Goal: Navigation & Orientation: Find specific page/section

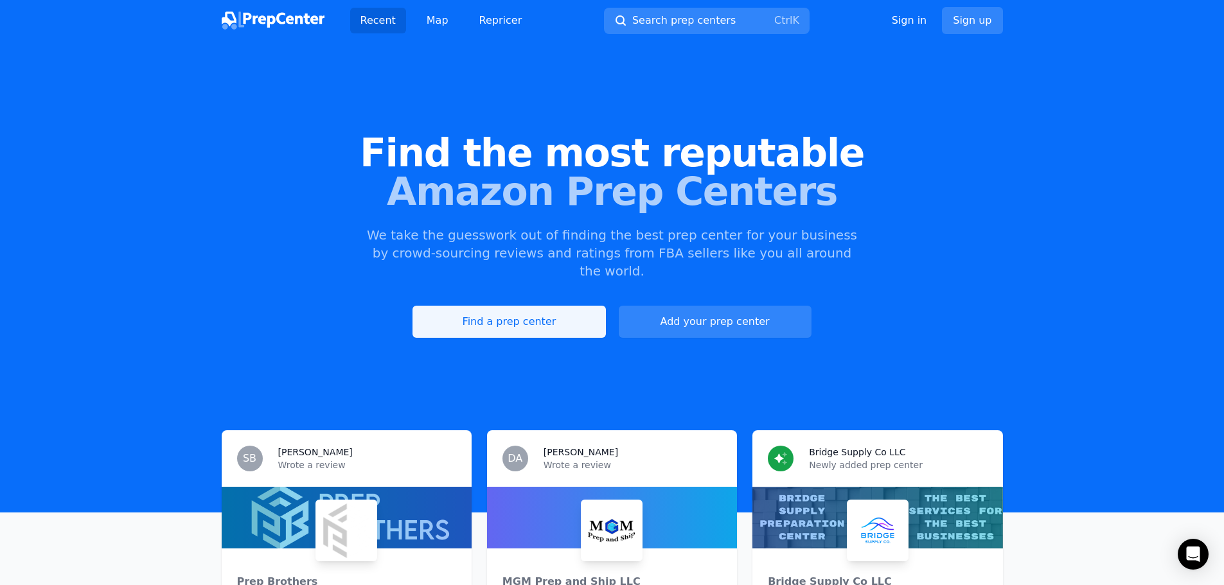
click at [536, 311] on link "Find a prep center" at bounding box center [509, 322] width 193 height 32
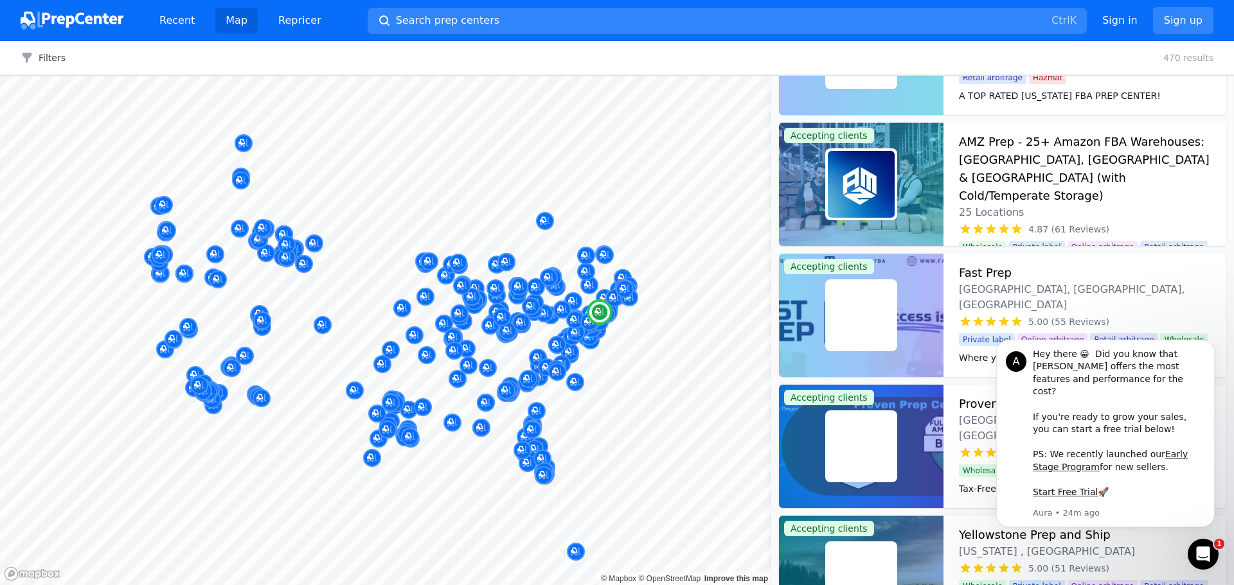
scroll to position [450, 0]
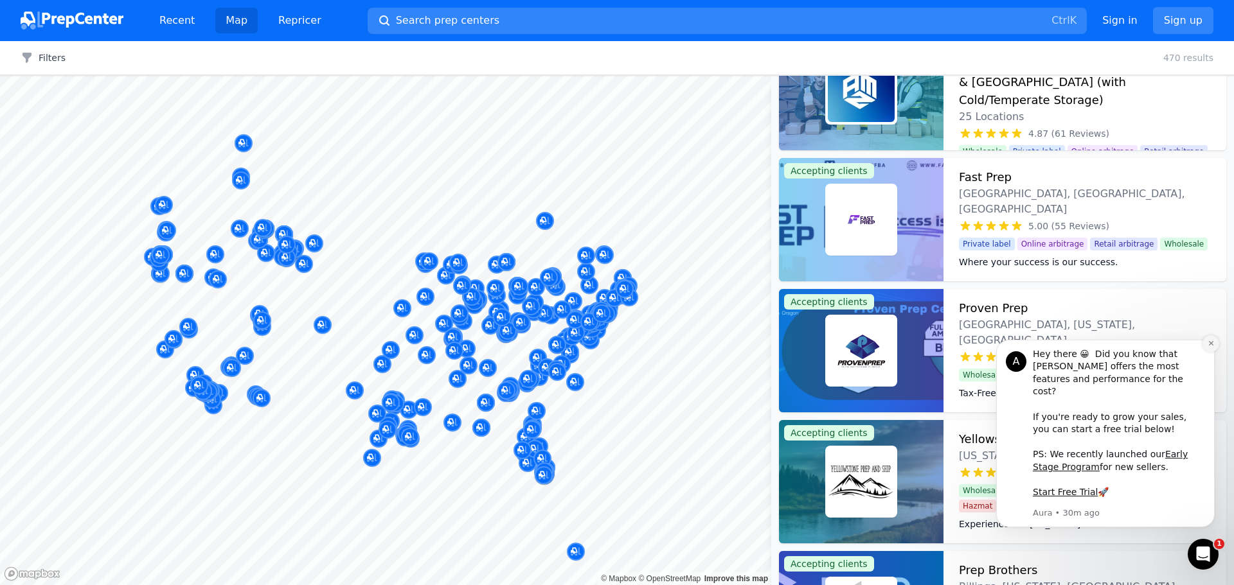
click at [1212, 346] on icon "Dismiss notification" at bounding box center [1210, 343] width 4 height 4
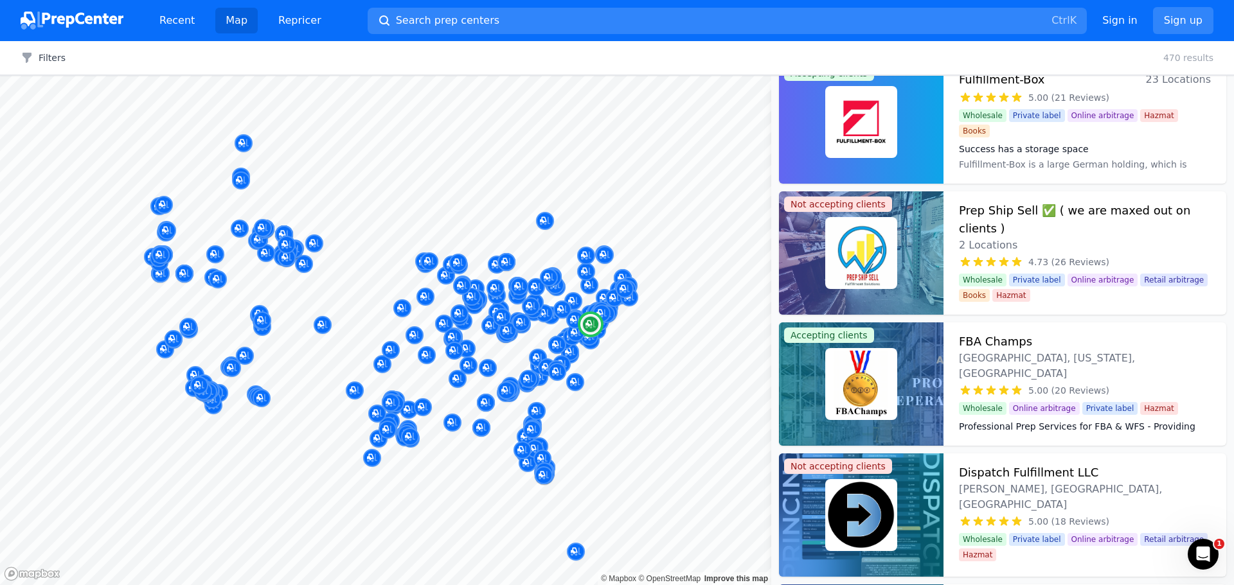
scroll to position [2313, 0]
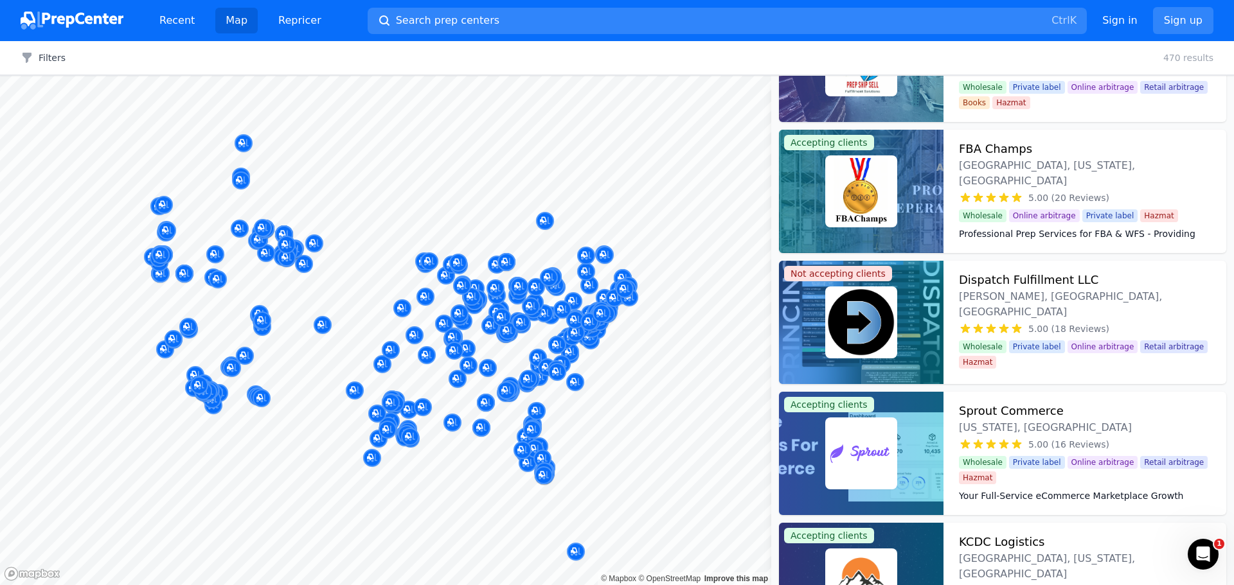
click at [628, 298] on div at bounding box center [601, 299] width 247 height 10
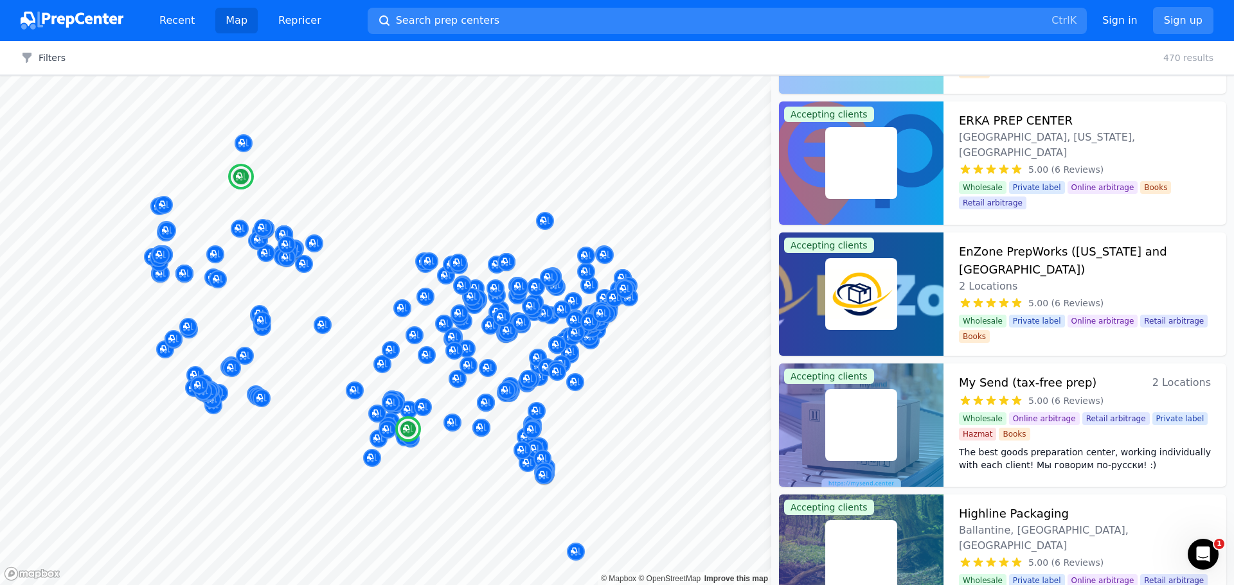
scroll to position [6812, 0]
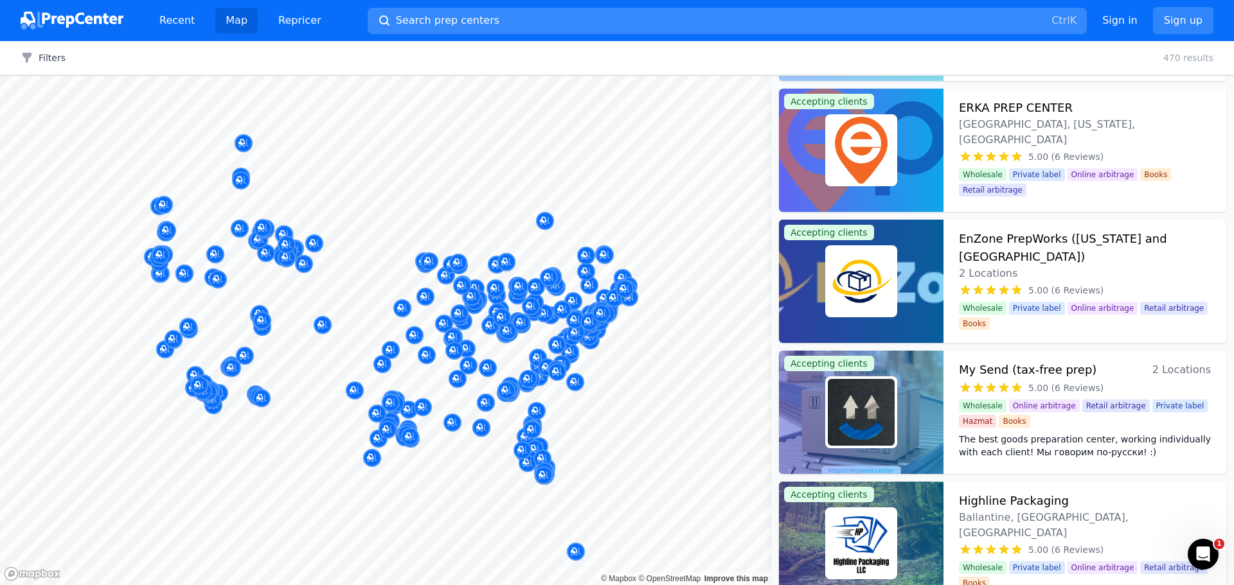
click at [639, 19] on button "Search prep centers Ctrl K" at bounding box center [727, 21] width 719 height 26
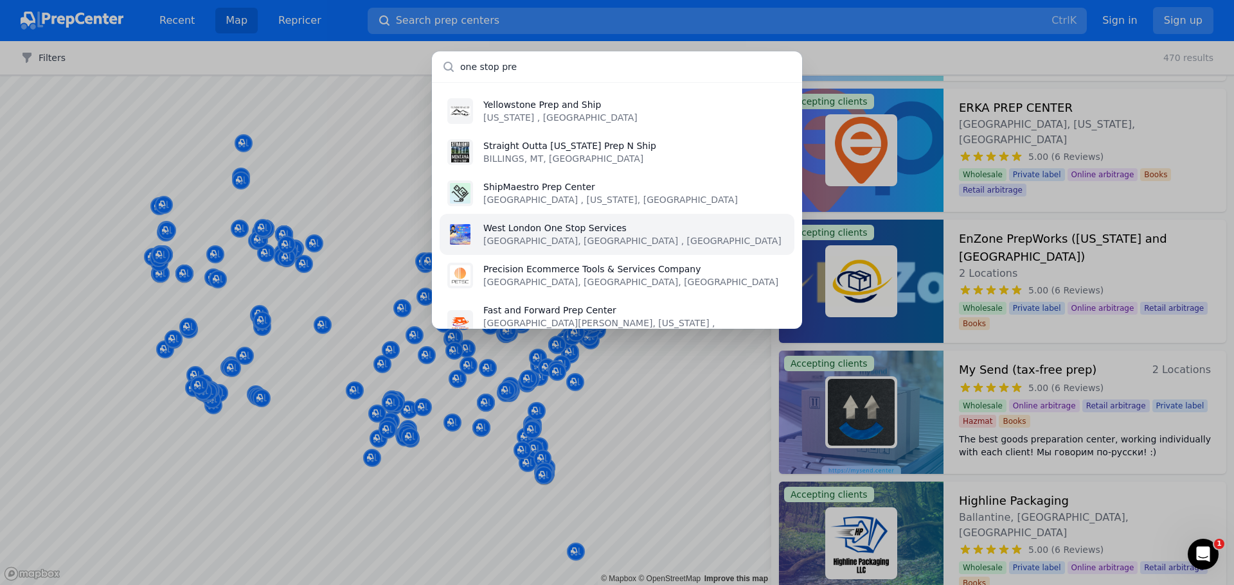
type input "one stop prep"
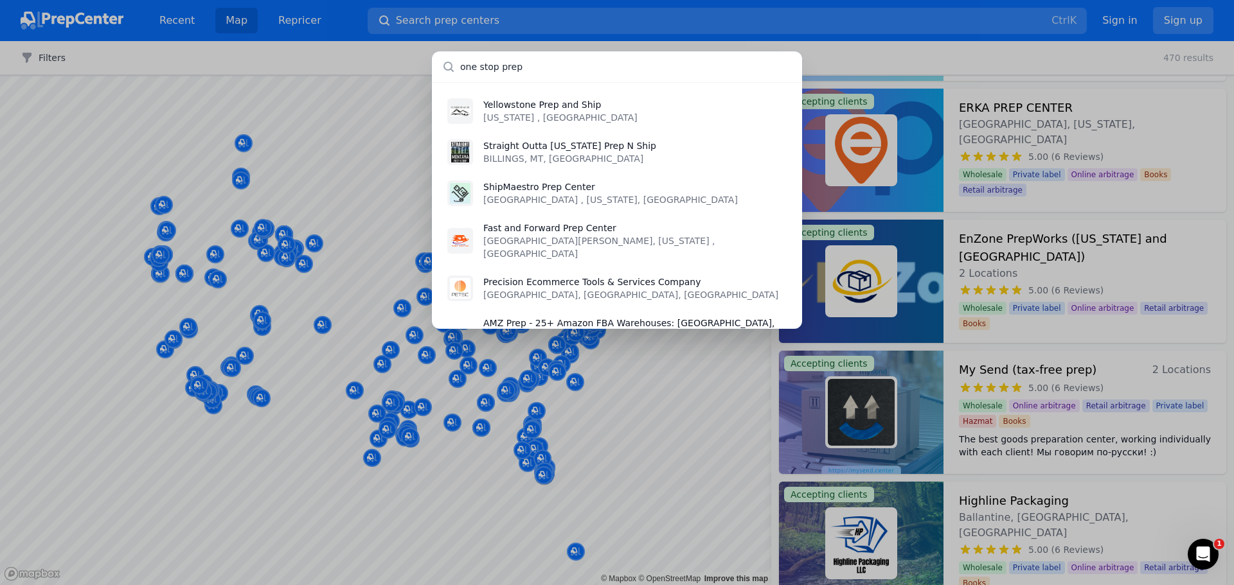
click at [445, 66] on input "one stop prep" at bounding box center [617, 66] width 370 height 31
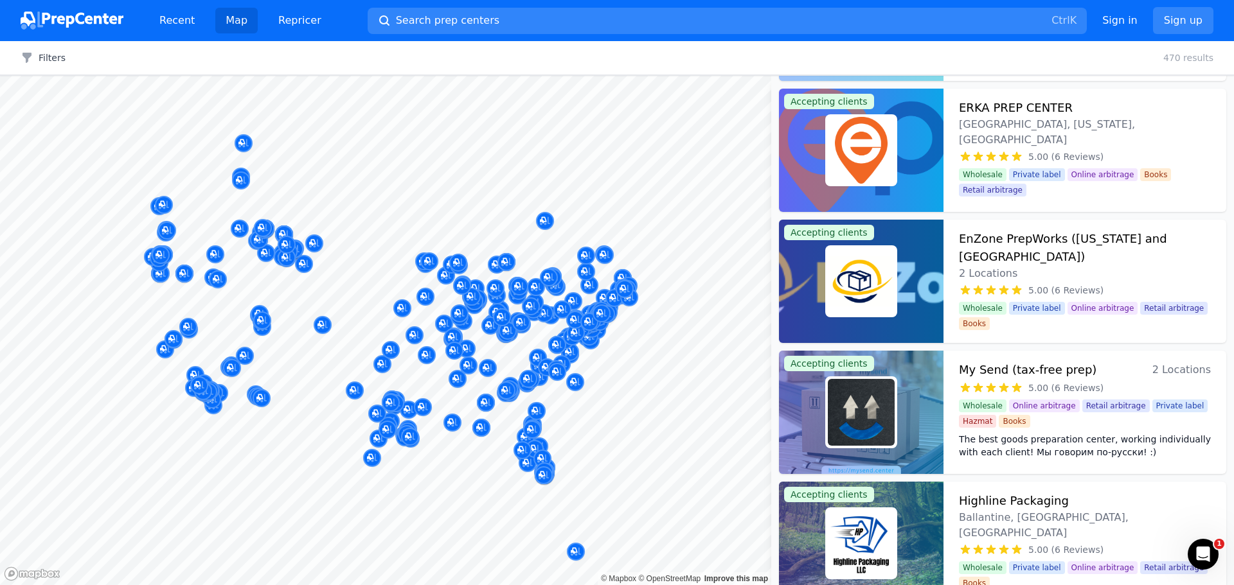
click at [387, 59] on div at bounding box center [617, 292] width 1234 height 585
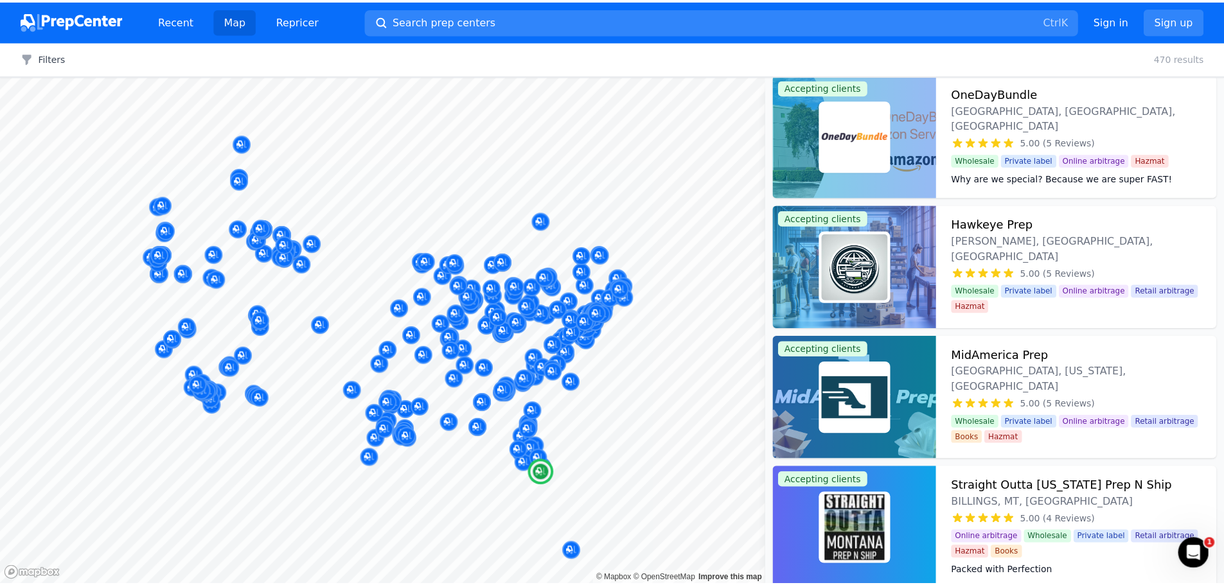
scroll to position [8290, 0]
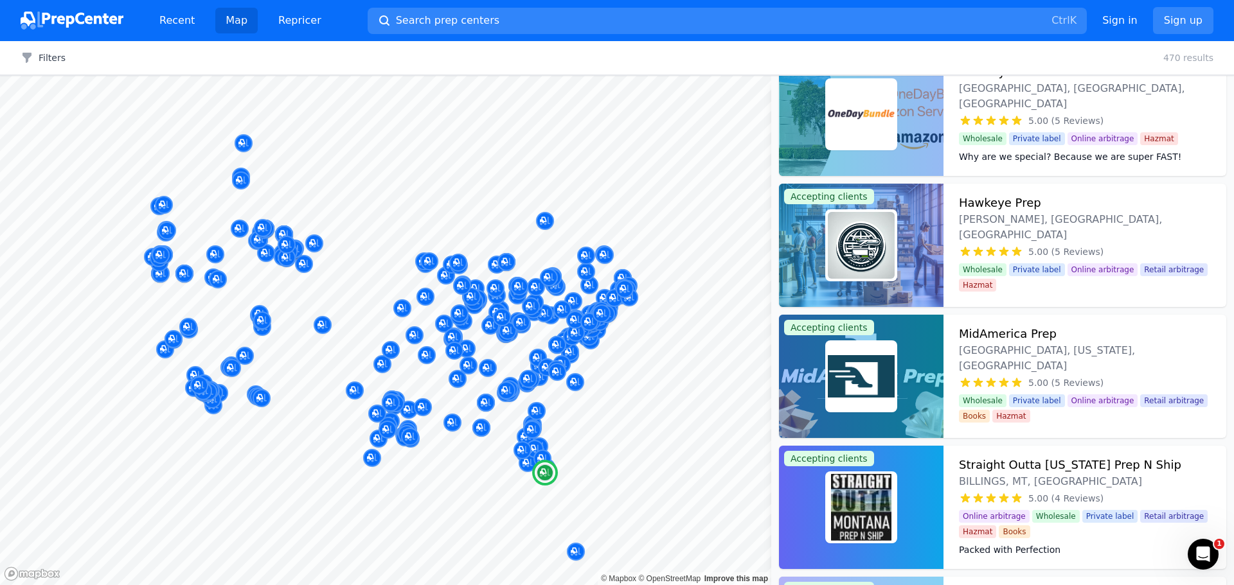
click at [1048, 166] on dd "Guaranteed processing time is 24 hours. It is CONVENIENT with us. You will have…" at bounding box center [1085, 179] width 252 height 26
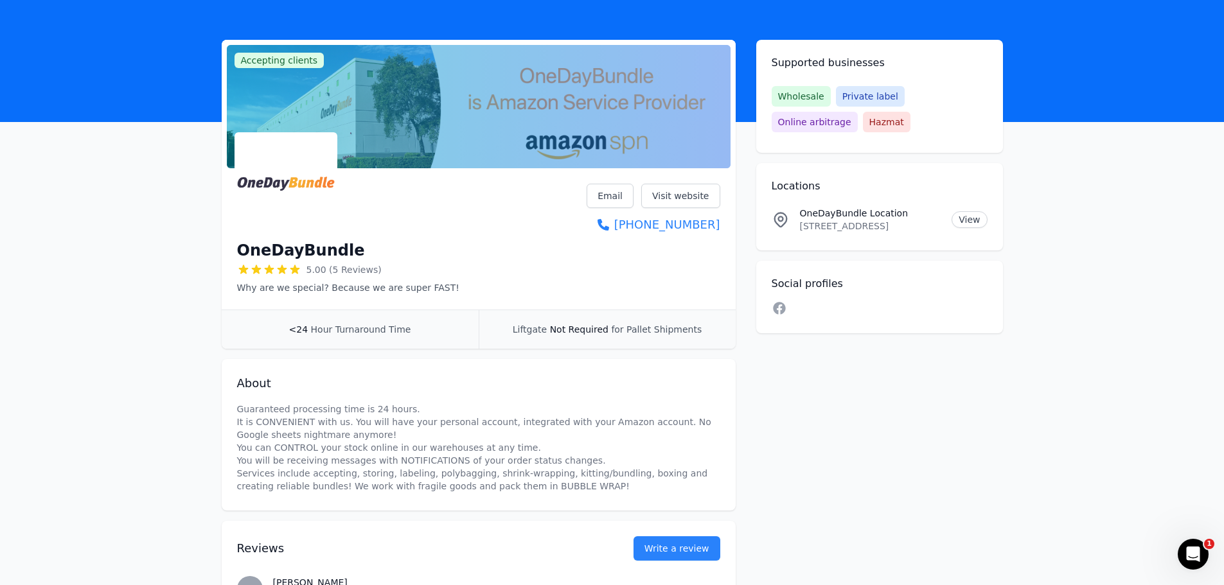
scroll to position [64, 0]
